Goal: Check status: Check status

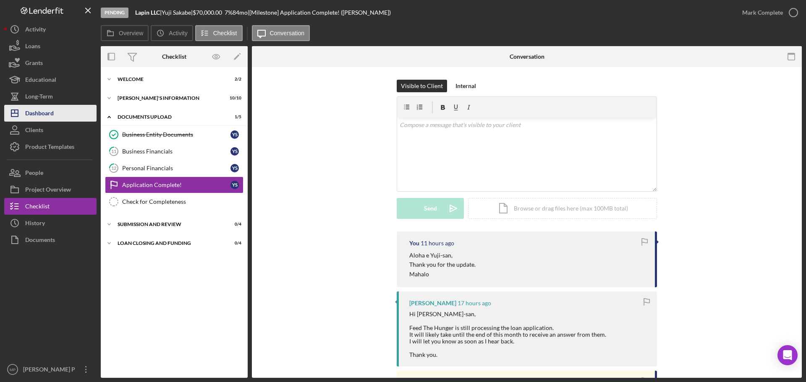
click at [43, 111] on div "Dashboard" at bounding box center [39, 114] width 29 height 19
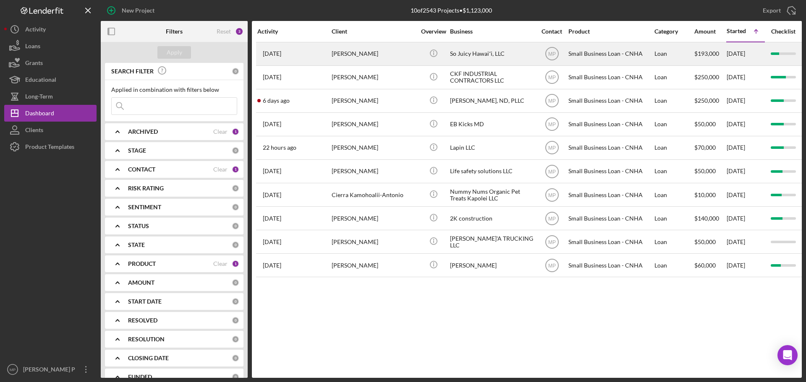
click at [485, 55] on div "So Juicy Hawaiʻi, LLC" at bounding box center [492, 54] width 84 height 22
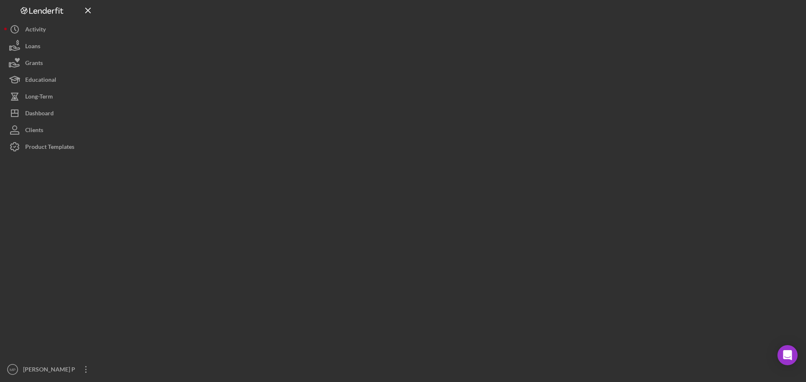
click at [485, 55] on div at bounding box center [451, 189] width 701 height 378
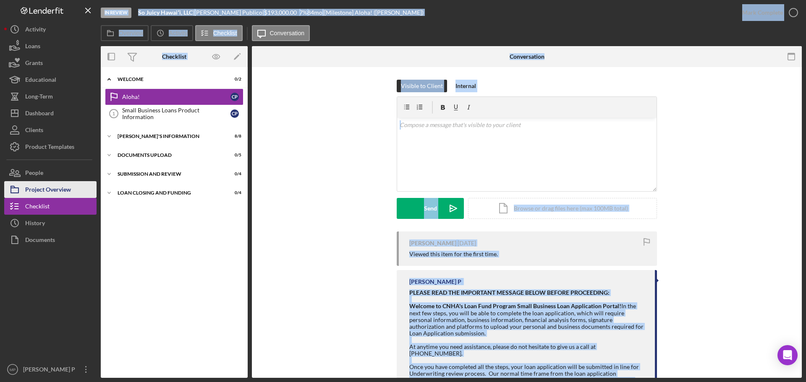
click at [33, 189] on div "Project Overview" at bounding box center [48, 190] width 46 height 19
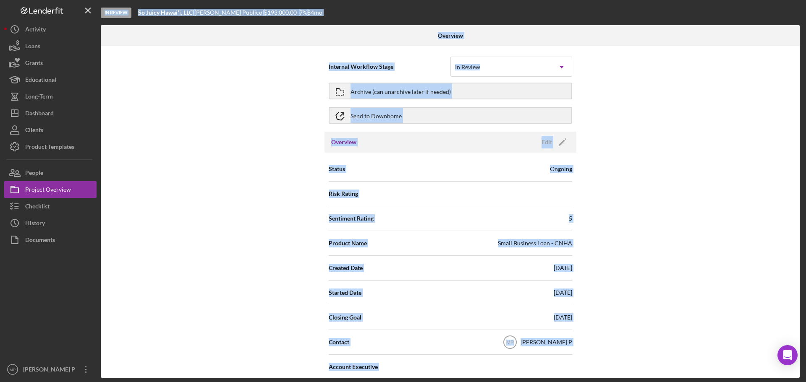
click at [629, 252] on div "Internal Workflow Stage In Review Icon/Dropdown Arrow Archive (can unarchive la…" at bounding box center [450, 212] width 699 height 332
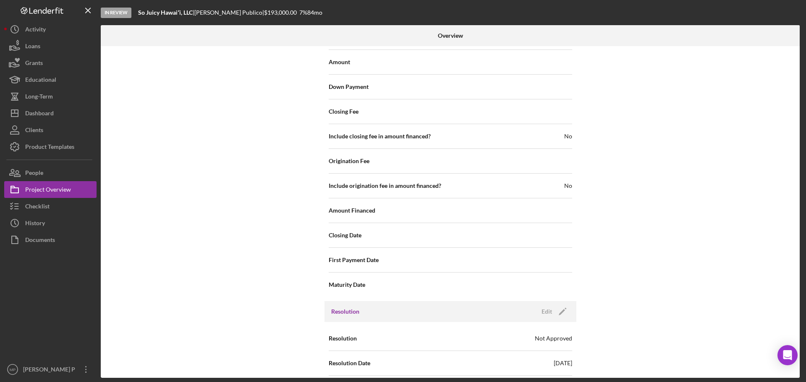
scroll to position [869, 0]
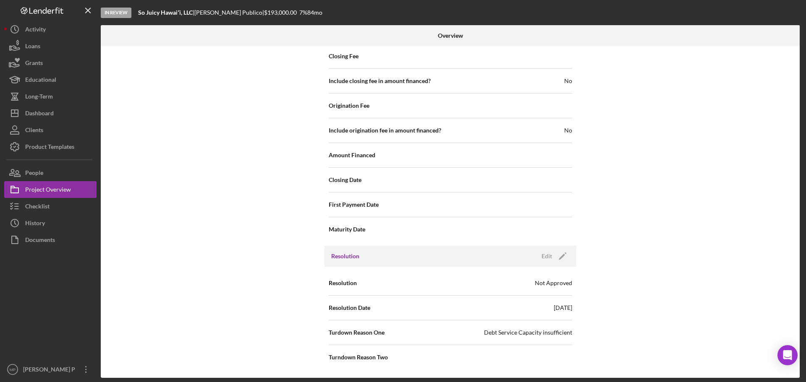
click at [549, 284] on div "Not Approved" at bounding box center [553, 283] width 37 height 8
click at [549, 255] on div "Edit" at bounding box center [547, 256] width 10 height 13
click at [562, 333] on icon "Icon/Dropdown Arrow" at bounding box center [562, 333] width 20 height 20
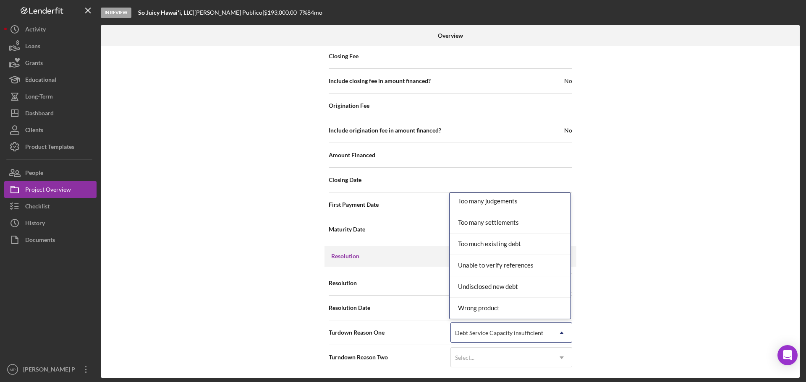
scroll to position [1030, 0]
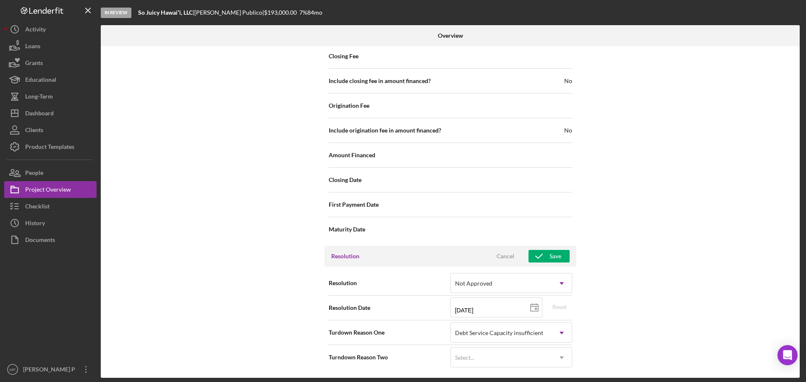
click at [628, 309] on div "Internal Workflow Stage In Review Icon/Dropdown Arrow Archive (can unarchive la…" at bounding box center [450, 212] width 699 height 332
click at [19, 171] on icon "button" at bounding box center [14, 172] width 21 height 21
